Goal: Navigation & Orientation: Find specific page/section

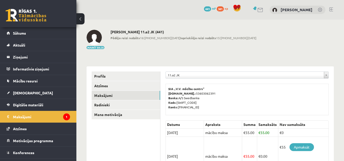
click at [333, 8] on link at bounding box center [331, 9] width 4 height 4
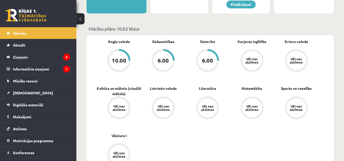
scroll to position [165, 0]
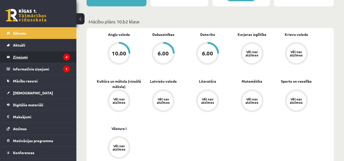
click at [42, 61] on legend "Ziņojumi 4" at bounding box center [41, 57] width 57 height 12
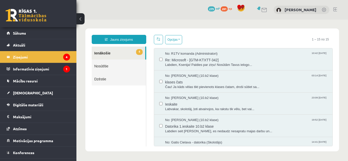
click at [131, 56] on link "4 Ienākošie" at bounding box center [119, 53] width 54 height 13
click at [51, 71] on legend "Informatīvie ziņojumi 1" at bounding box center [41, 69] width 57 height 12
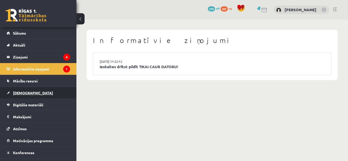
click at [17, 90] on link "[DEMOGRAPHIC_DATA]" at bounding box center [38, 93] width 63 height 12
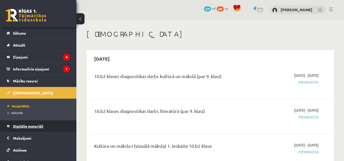
click at [50, 121] on link "Digitālie materiāli" at bounding box center [38, 127] width 63 height 12
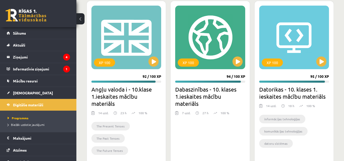
scroll to position [187, 0]
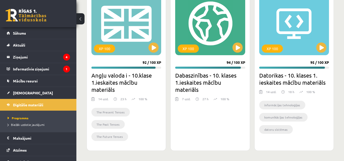
drag, startPoint x: 345, startPoint y: 106, endPoint x: 342, endPoint y: 27, distance: 78.8
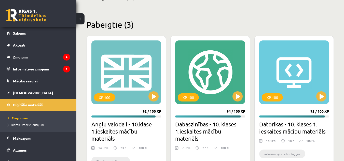
scroll to position [143, 0]
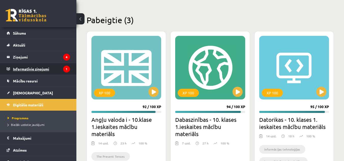
click at [38, 70] on legend "Informatīvie ziņojumi 1" at bounding box center [41, 69] width 57 height 12
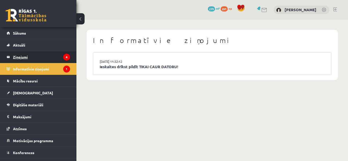
click at [46, 57] on legend "Ziņojumi 4" at bounding box center [41, 57] width 57 height 12
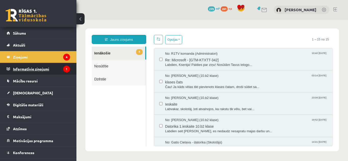
click at [39, 69] on legend "Informatīvie ziņojumi 1" at bounding box center [41, 69] width 57 height 12
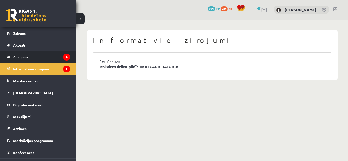
click at [54, 61] on legend "Ziņojumi 4" at bounding box center [41, 57] width 57 height 12
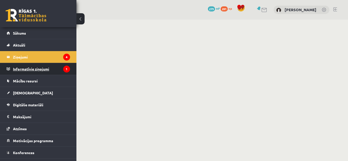
click at [40, 70] on legend "Informatīvie ziņojumi 1" at bounding box center [41, 69] width 57 height 12
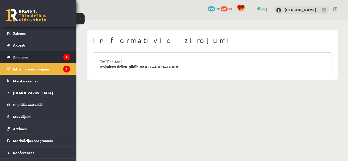
click at [38, 60] on legend "Ziņojumi 4" at bounding box center [41, 57] width 57 height 12
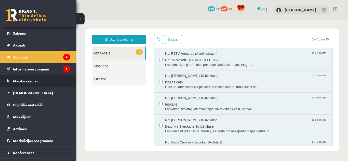
click at [35, 80] on span "Mācību resursi" at bounding box center [25, 81] width 25 height 5
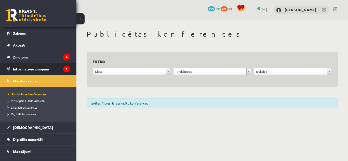
click at [39, 72] on legend "Informatīvie ziņojumi 1" at bounding box center [41, 69] width 57 height 12
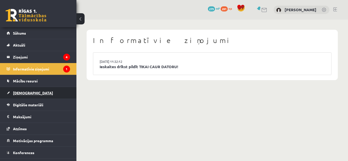
click at [32, 95] on link "[DEMOGRAPHIC_DATA]" at bounding box center [38, 93] width 63 height 12
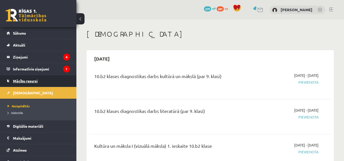
click at [52, 78] on link "Mācību resursi" at bounding box center [38, 81] width 63 height 12
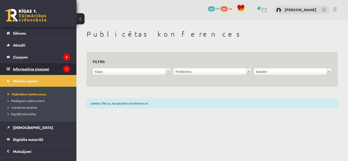
click at [58, 68] on legend "Informatīvie ziņojumi 1" at bounding box center [41, 69] width 57 height 12
